Goal: Task Accomplishment & Management: Use online tool/utility

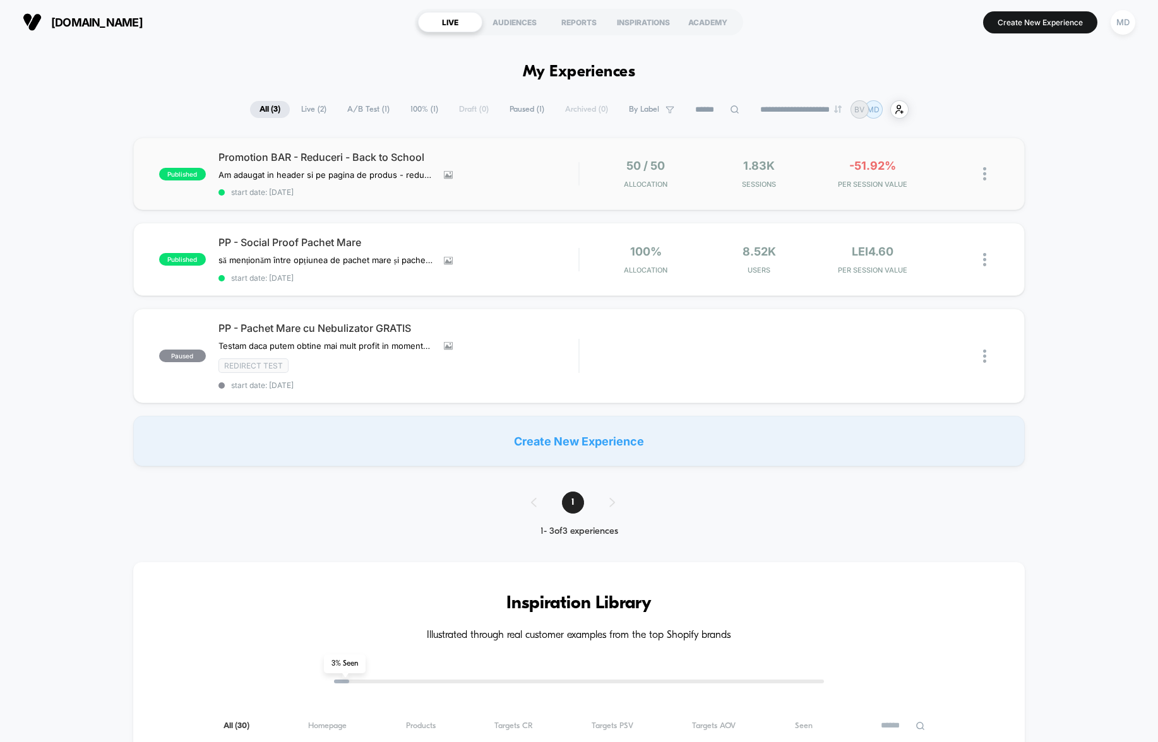
click at [747, 196] on div "published Promotion BAR - Reduceri - Back to School Am adaugat in header si pe …" at bounding box center [578, 174] width 891 height 73
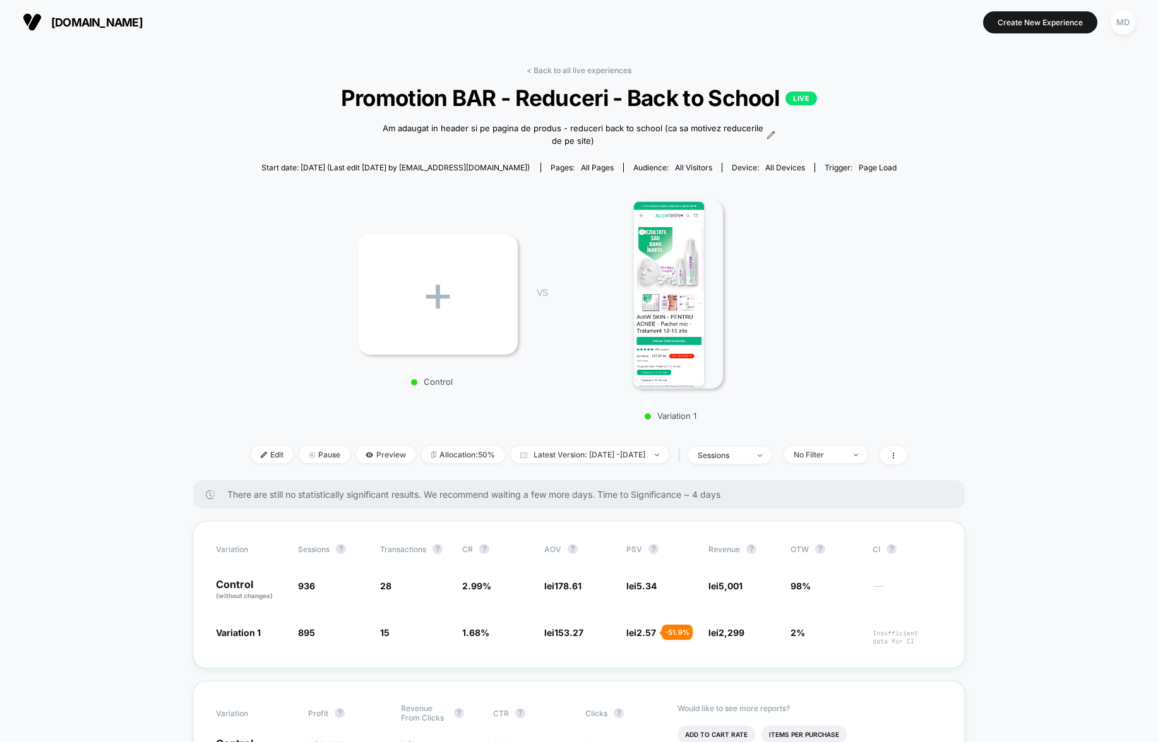
click at [806, 98] on p "LIVE" at bounding box center [801, 99] width 32 height 14
click at [907, 451] on span at bounding box center [893, 455] width 27 height 18
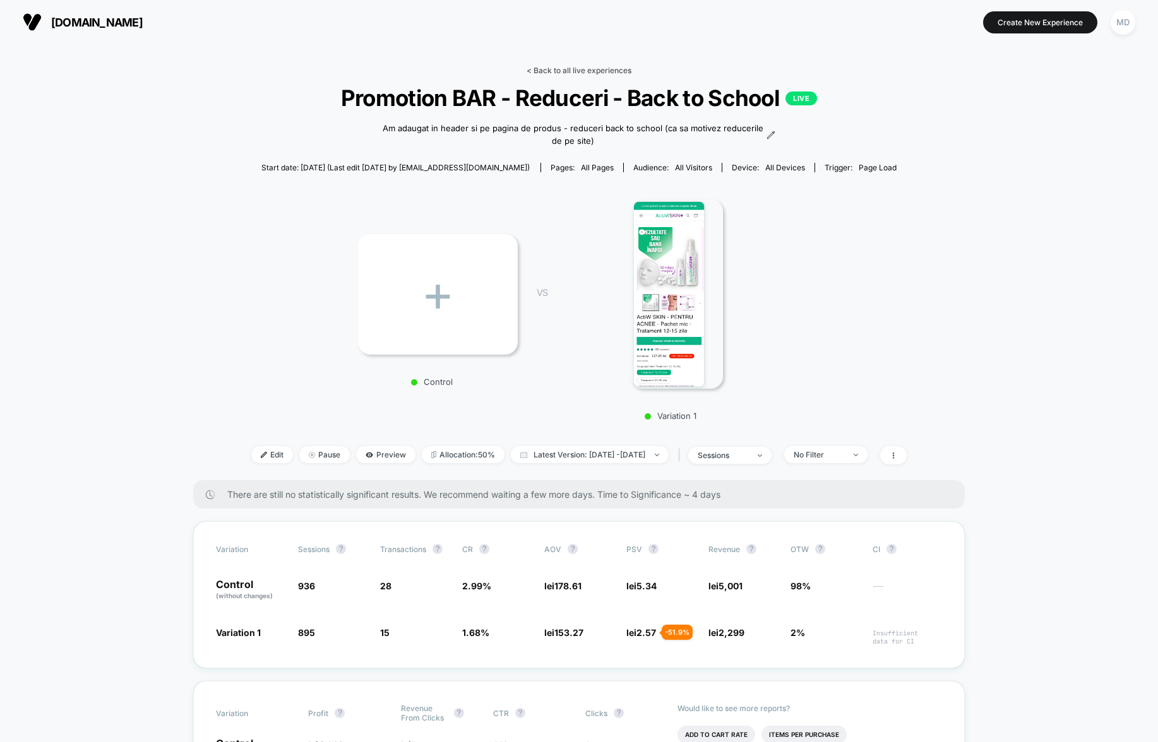
click at [535, 67] on link "< Back to all live experiences" at bounding box center [579, 70] width 105 height 9
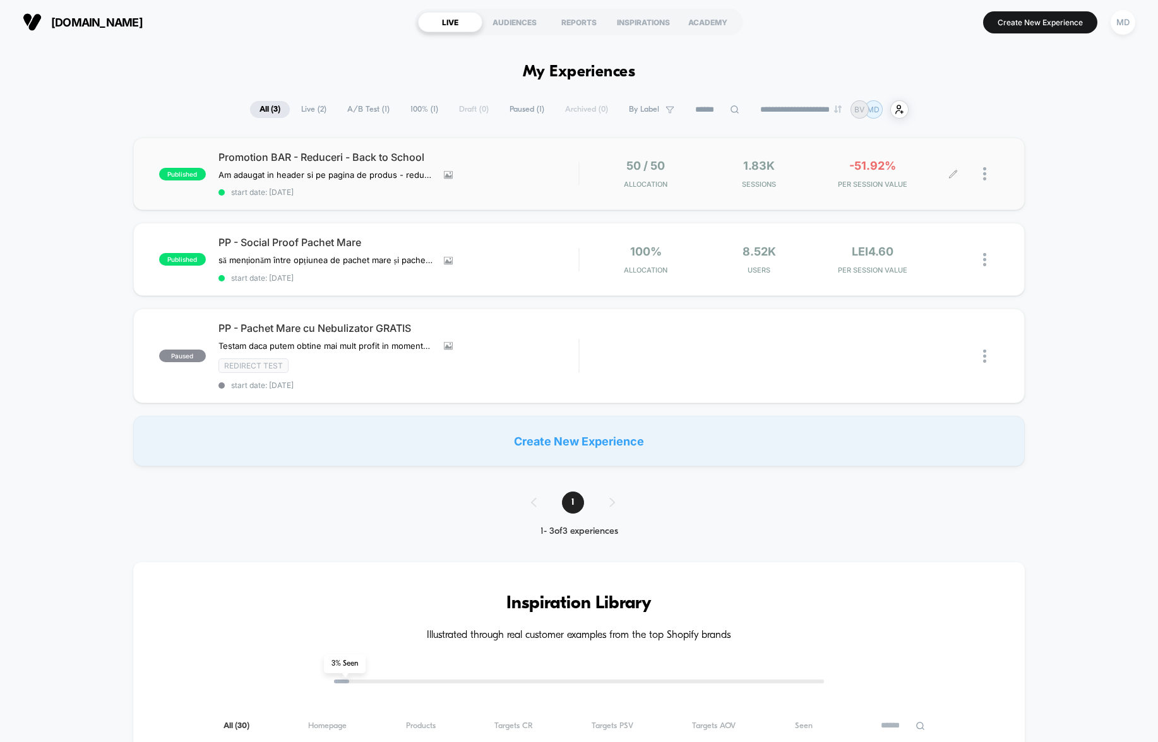
click at [980, 171] on div at bounding box center [975, 174] width 45 height 30
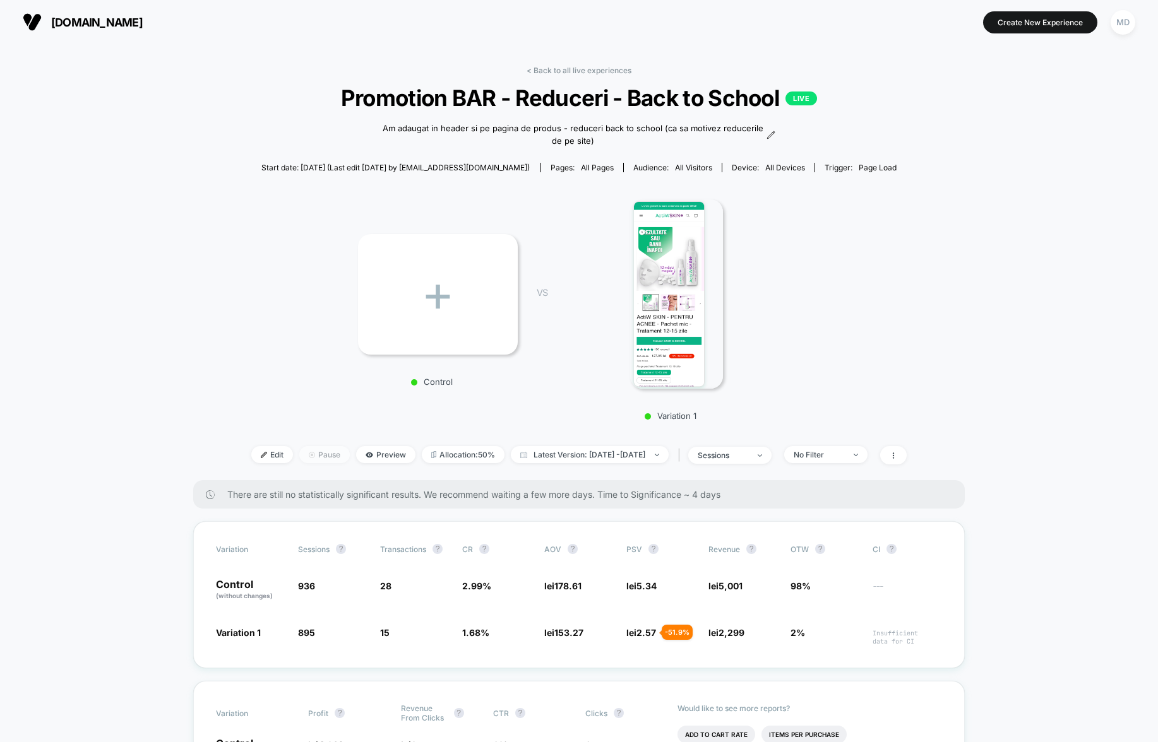
click at [307, 457] on span "Pause" at bounding box center [324, 454] width 51 height 17
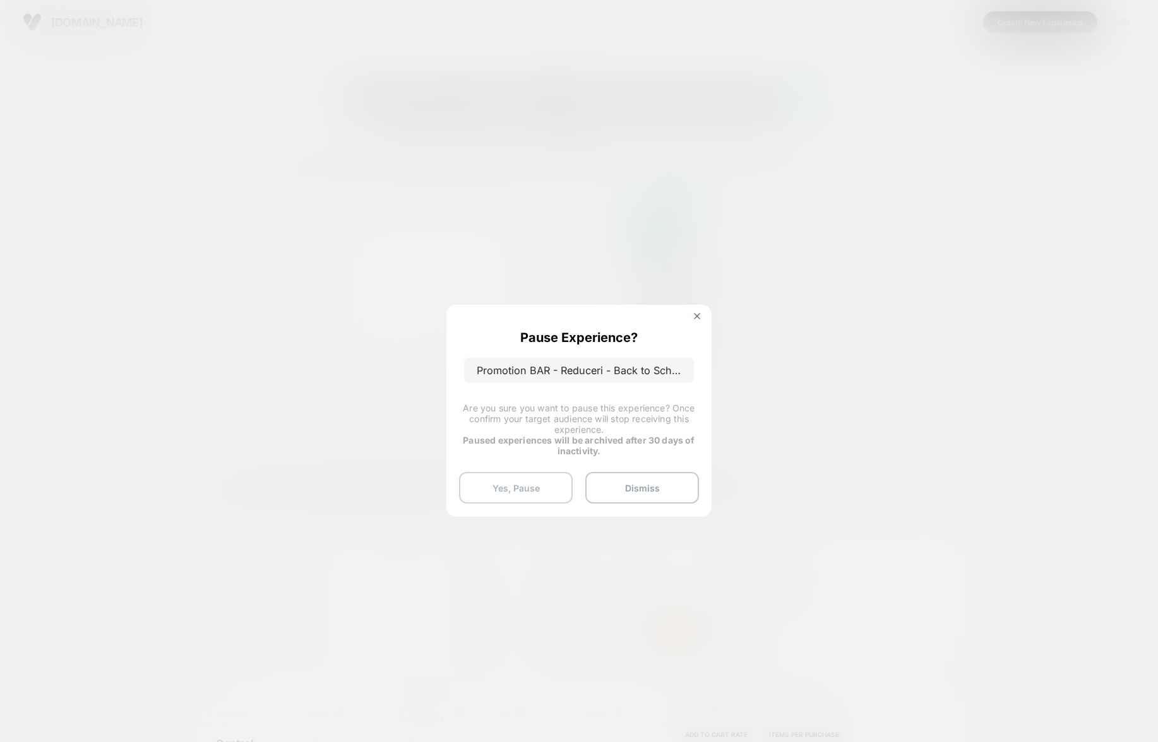
click at [503, 489] on button "Yes, Pause" at bounding box center [516, 488] width 114 height 32
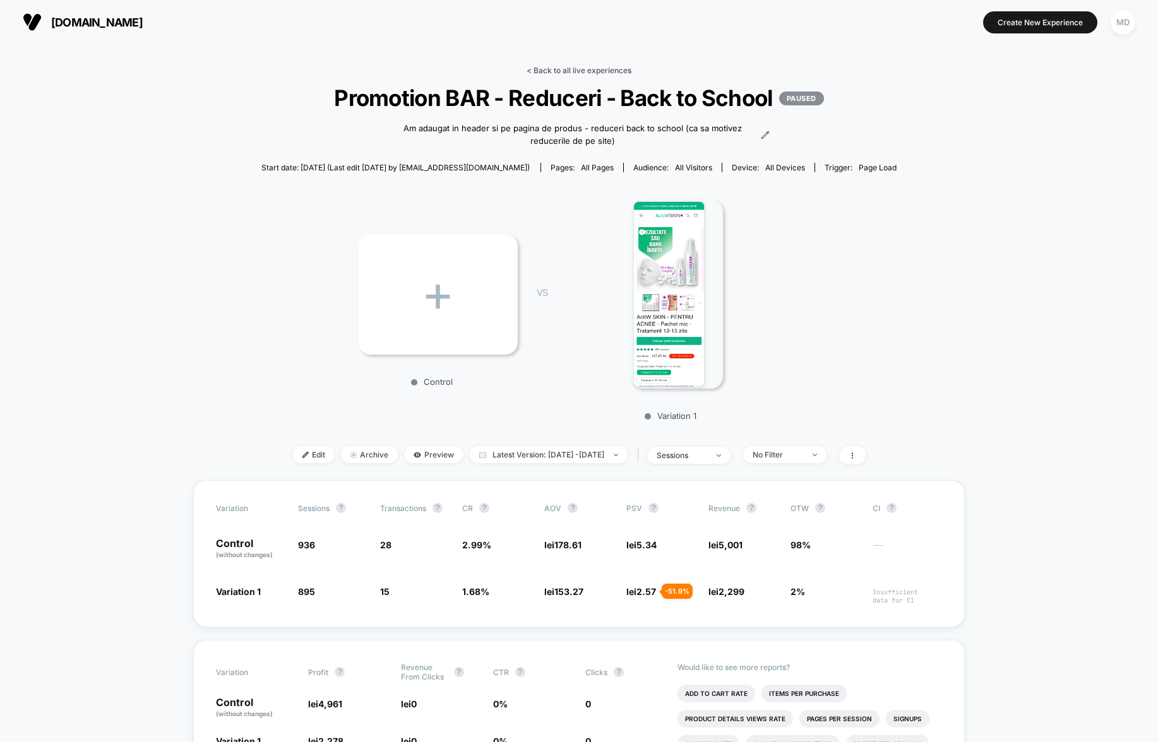
click at [548, 69] on link "< Back to all live experiences" at bounding box center [579, 70] width 105 height 9
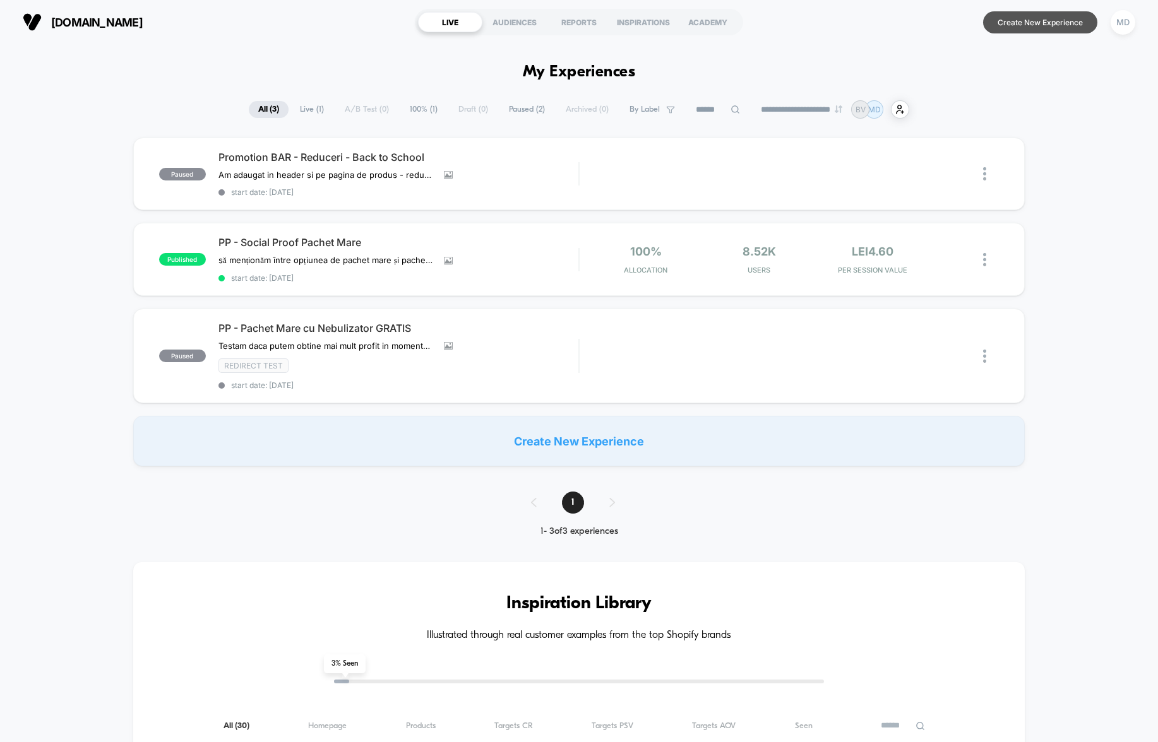
click at [1035, 22] on button "Create New Experience" at bounding box center [1040, 22] width 114 height 22
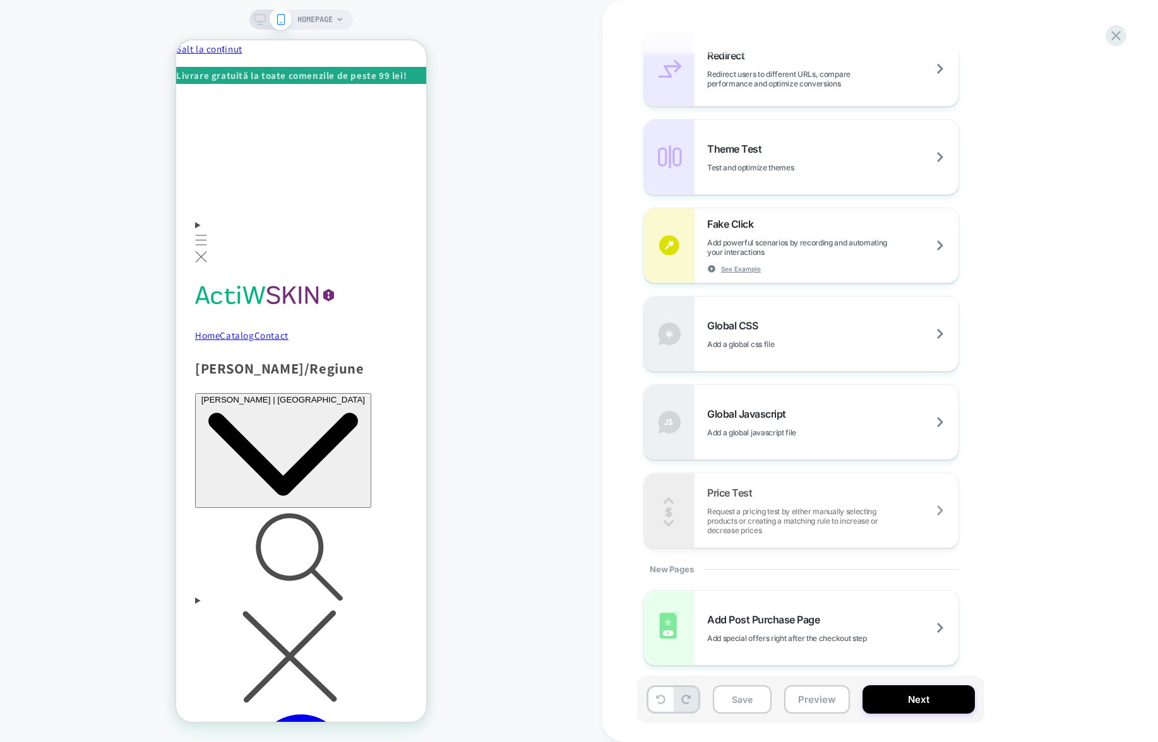
scroll to position [577, 0]
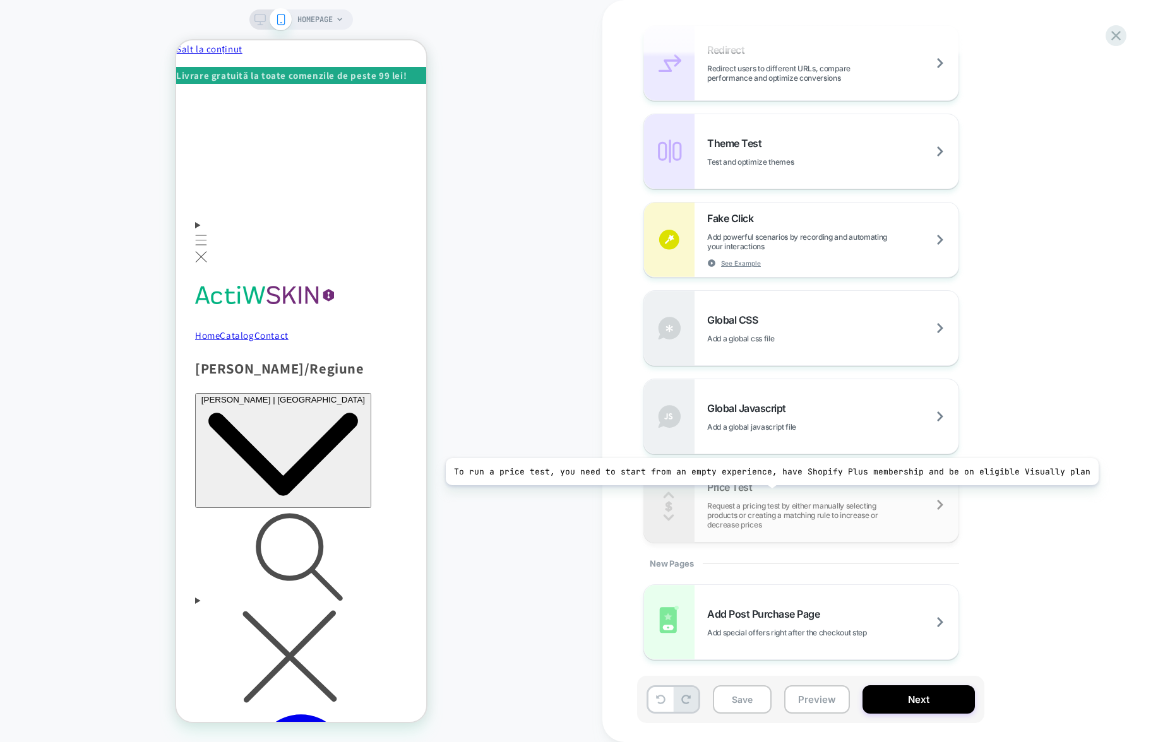
click at [764, 495] on div "Price Test Request a pricing test by either manually selecting products or crea…" at bounding box center [832, 505] width 251 height 49
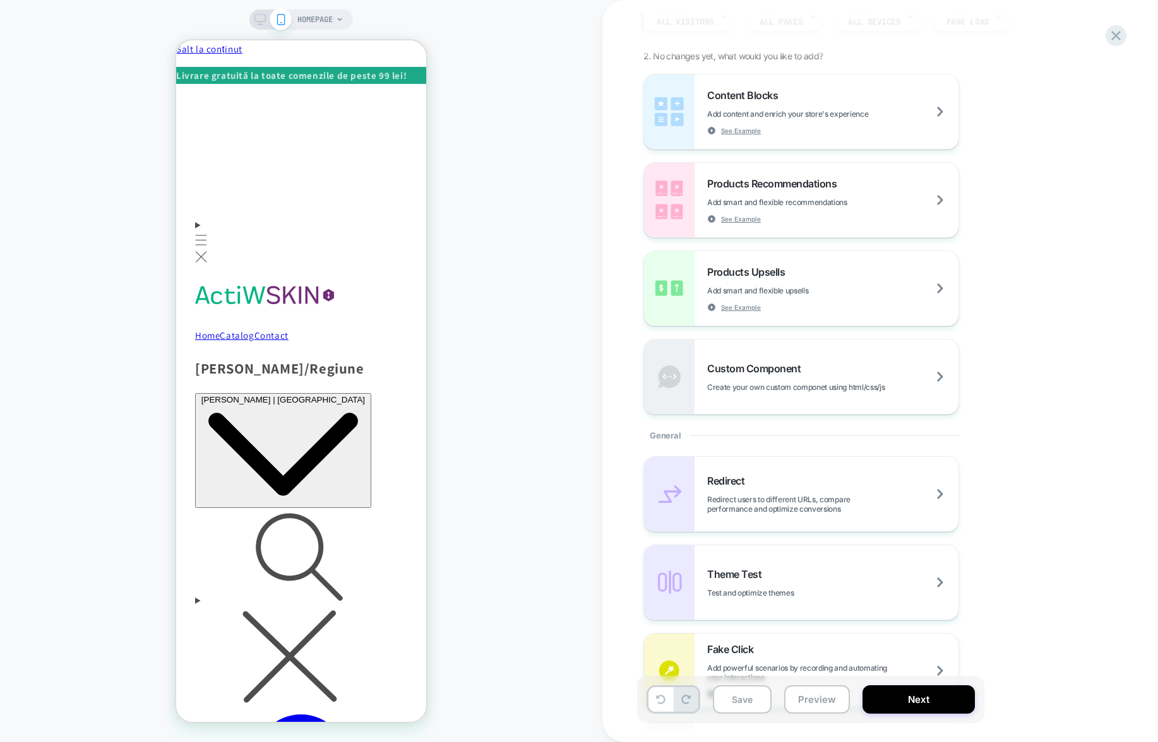
scroll to position [153, 0]
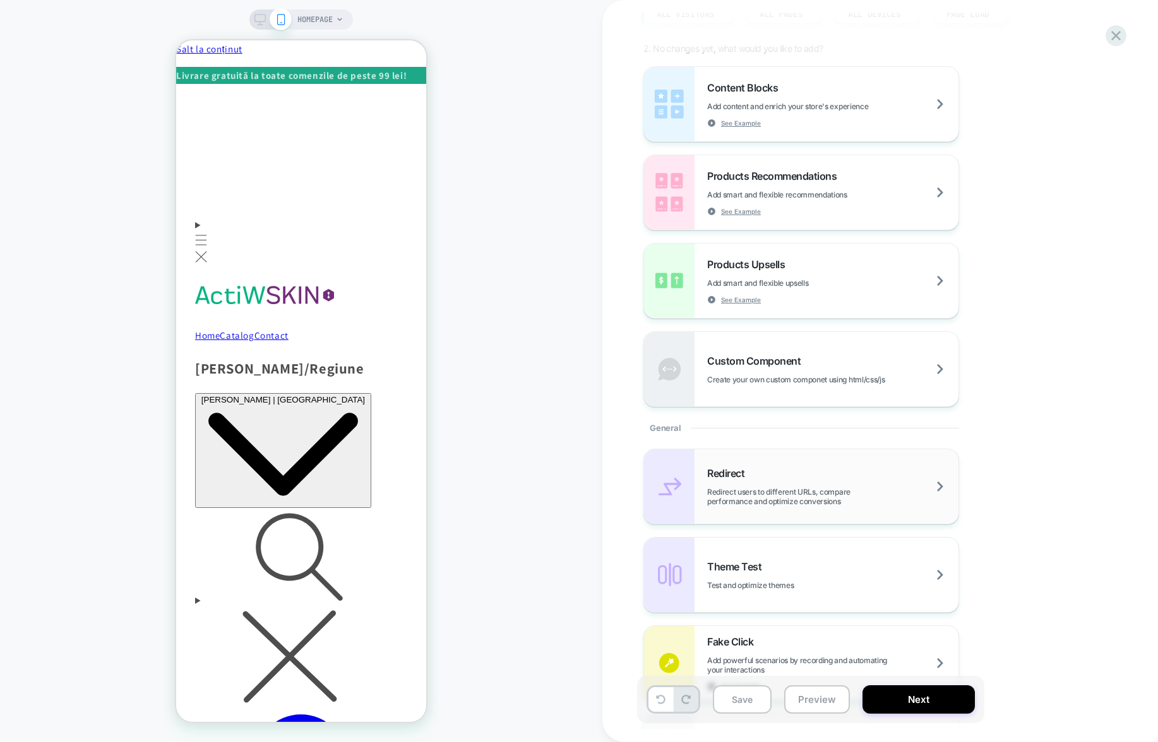
click at [813, 476] on div "Redirect Redirect users to different URLs, compare performance and optimize con…" at bounding box center [832, 486] width 251 height 39
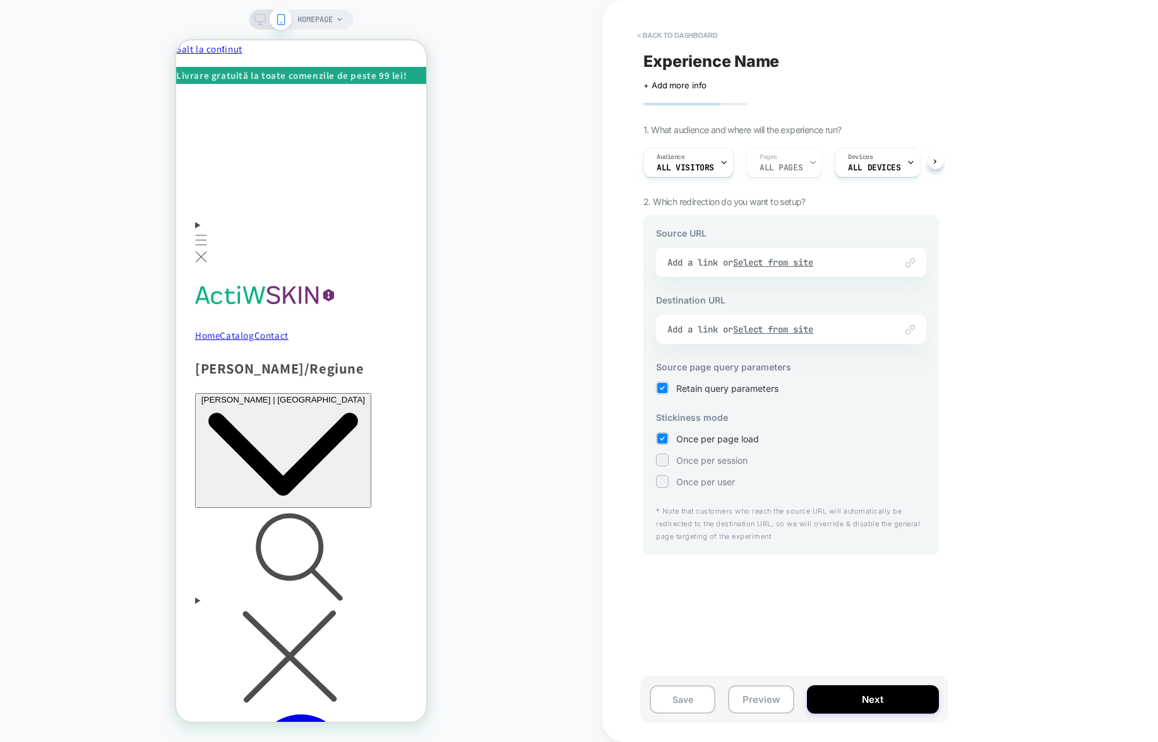
click at [797, 258] on div "Link to Add a link or Select from site" at bounding box center [791, 262] width 270 height 29
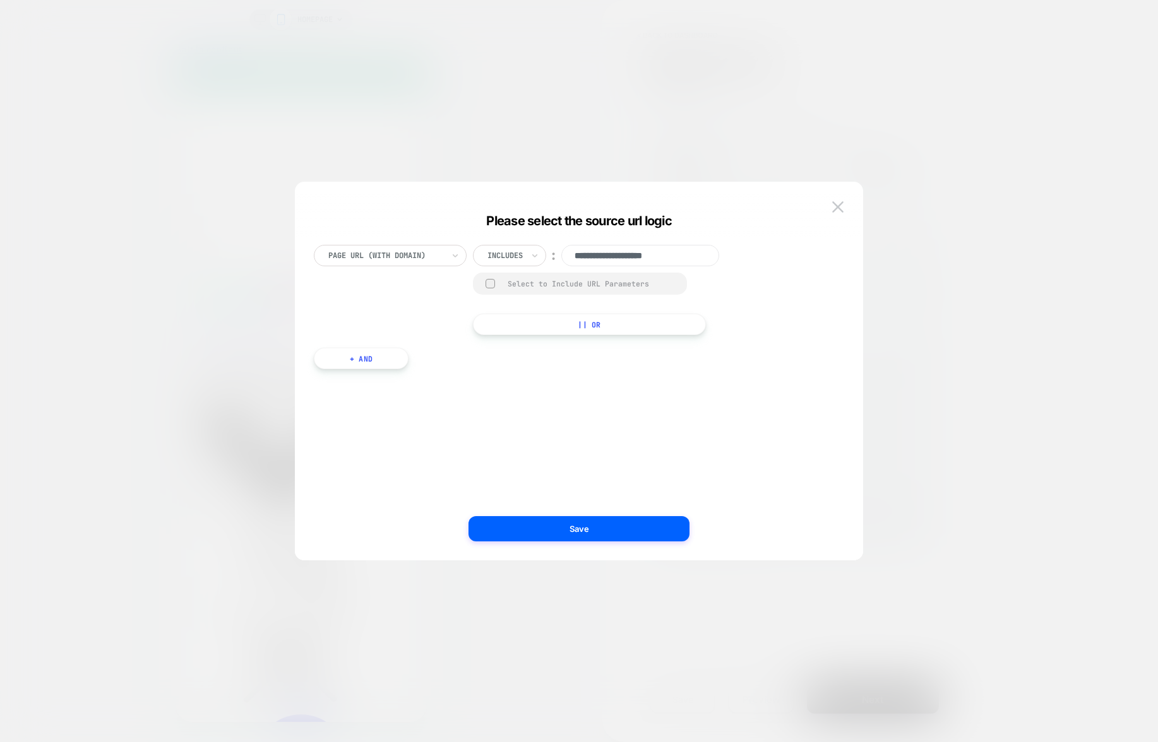
click at [658, 258] on input "**********" at bounding box center [640, 255] width 158 height 21
paste input "**********"
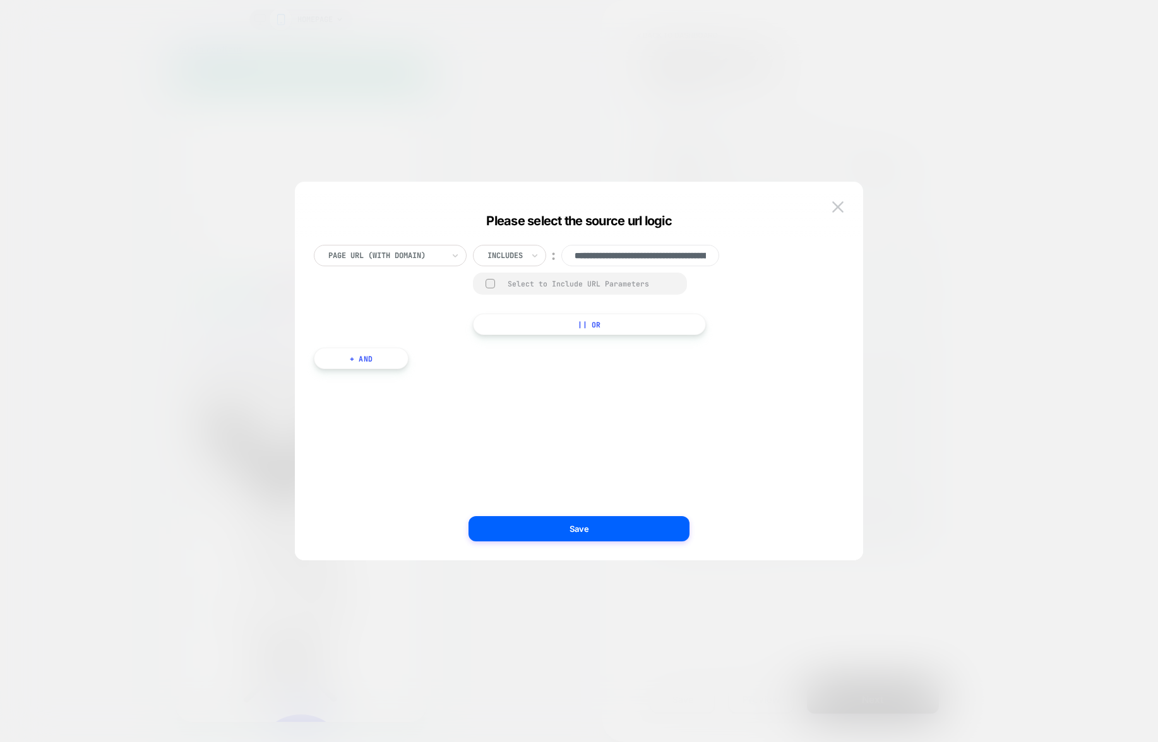
scroll to position [0, 107]
type input "**********"
click at [647, 422] on div "**********" at bounding box center [572, 384] width 530 height 316
click at [495, 287] on div "Select to Include URL Parameters" at bounding box center [580, 284] width 214 height 22
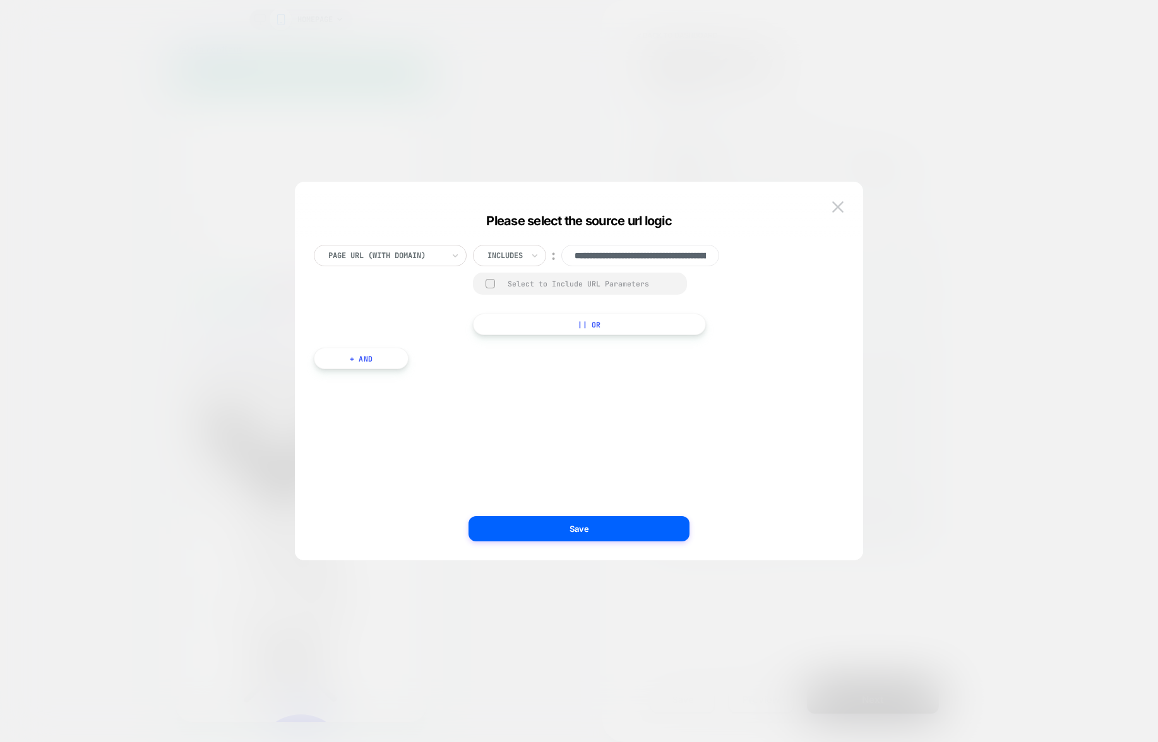
click at [492, 283] on div at bounding box center [489, 283] width 9 height 9
click at [489, 282] on rect at bounding box center [490, 284] width 11 height 10
click at [599, 535] on button "Save" at bounding box center [578, 528] width 221 height 25
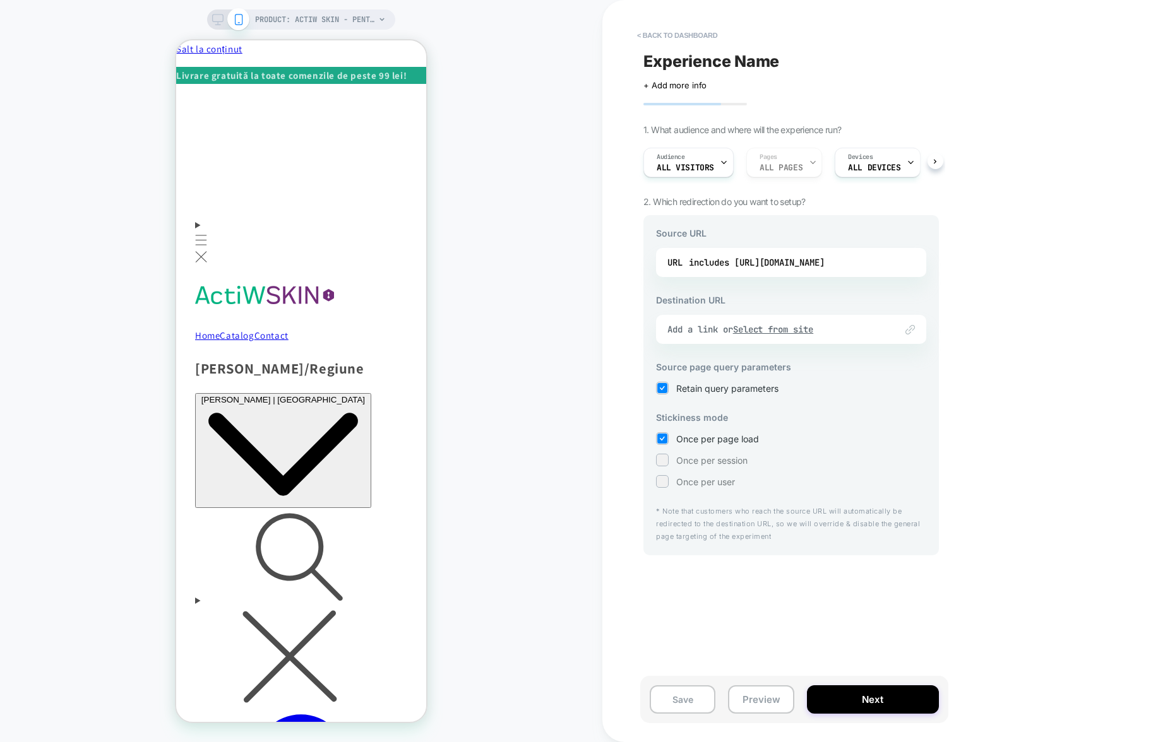
click at [782, 330] on u "Select from site" at bounding box center [773, 329] width 81 height 11
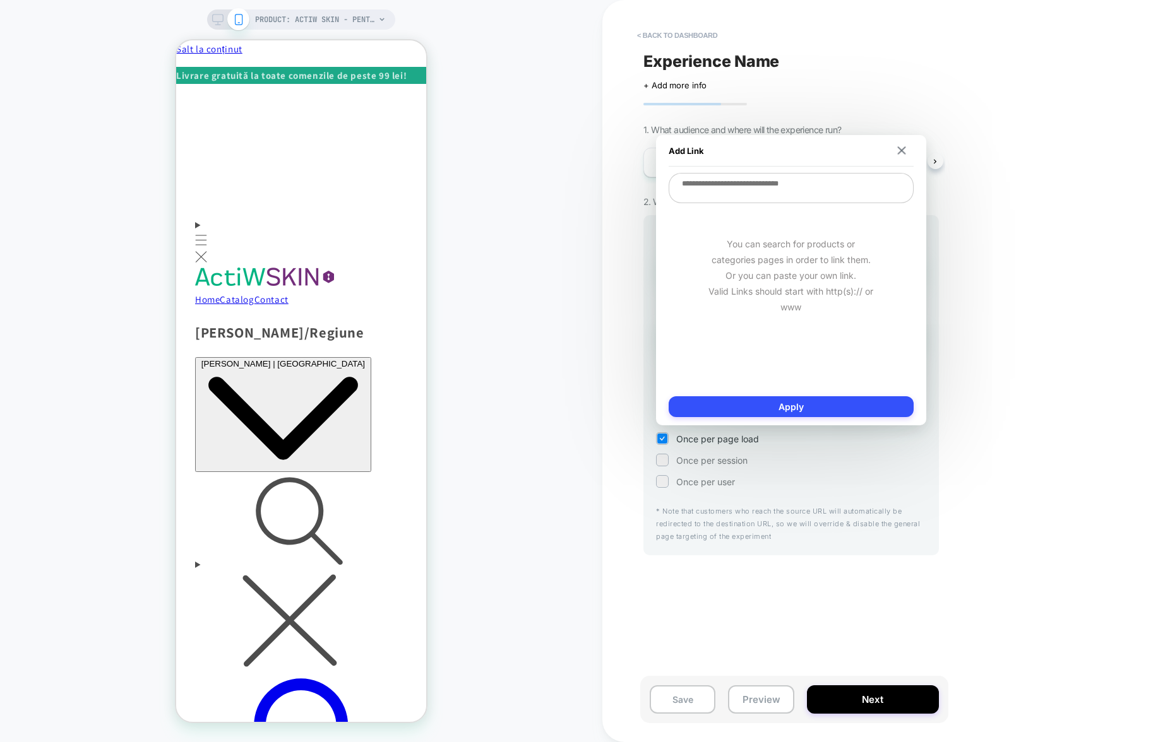
click at [765, 182] on textarea at bounding box center [791, 188] width 245 height 30
